Goal: Check status: Check status

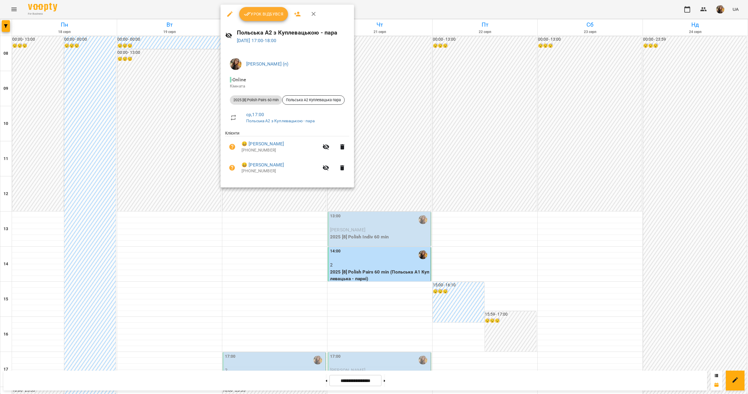
scroll to position [195, 0]
click at [265, 17] on span "Урок відбувся" at bounding box center [264, 14] width 40 height 7
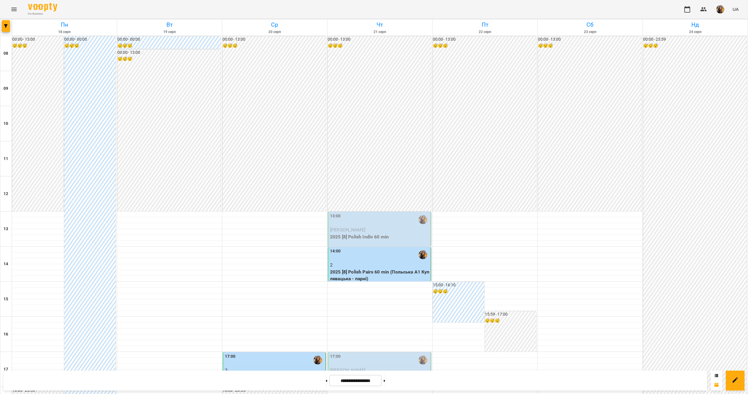
scroll to position [151, 0]
click at [385, 248] on div "14:00" at bounding box center [380, 254] width 100 height 13
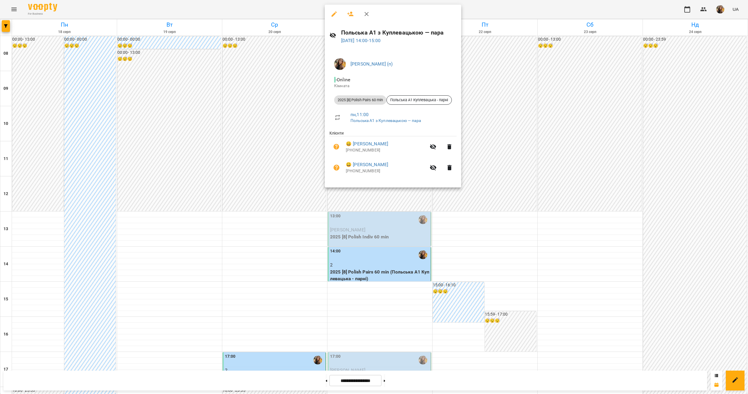
click at [671, 97] on div at bounding box center [374, 197] width 748 height 394
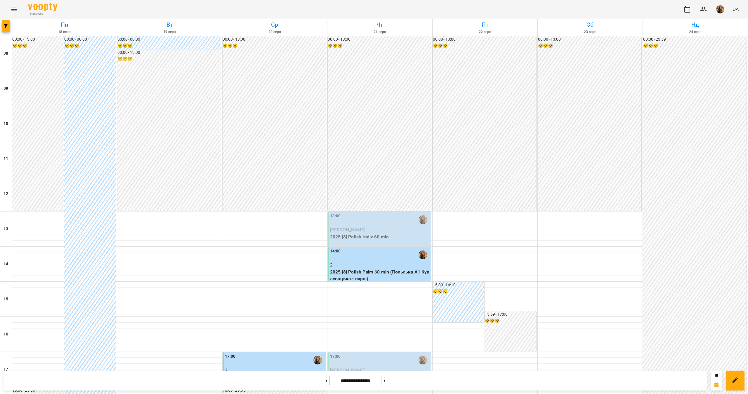
scroll to position [195, 0]
